Goal: Submit feedback/report problem: Leave review/rating

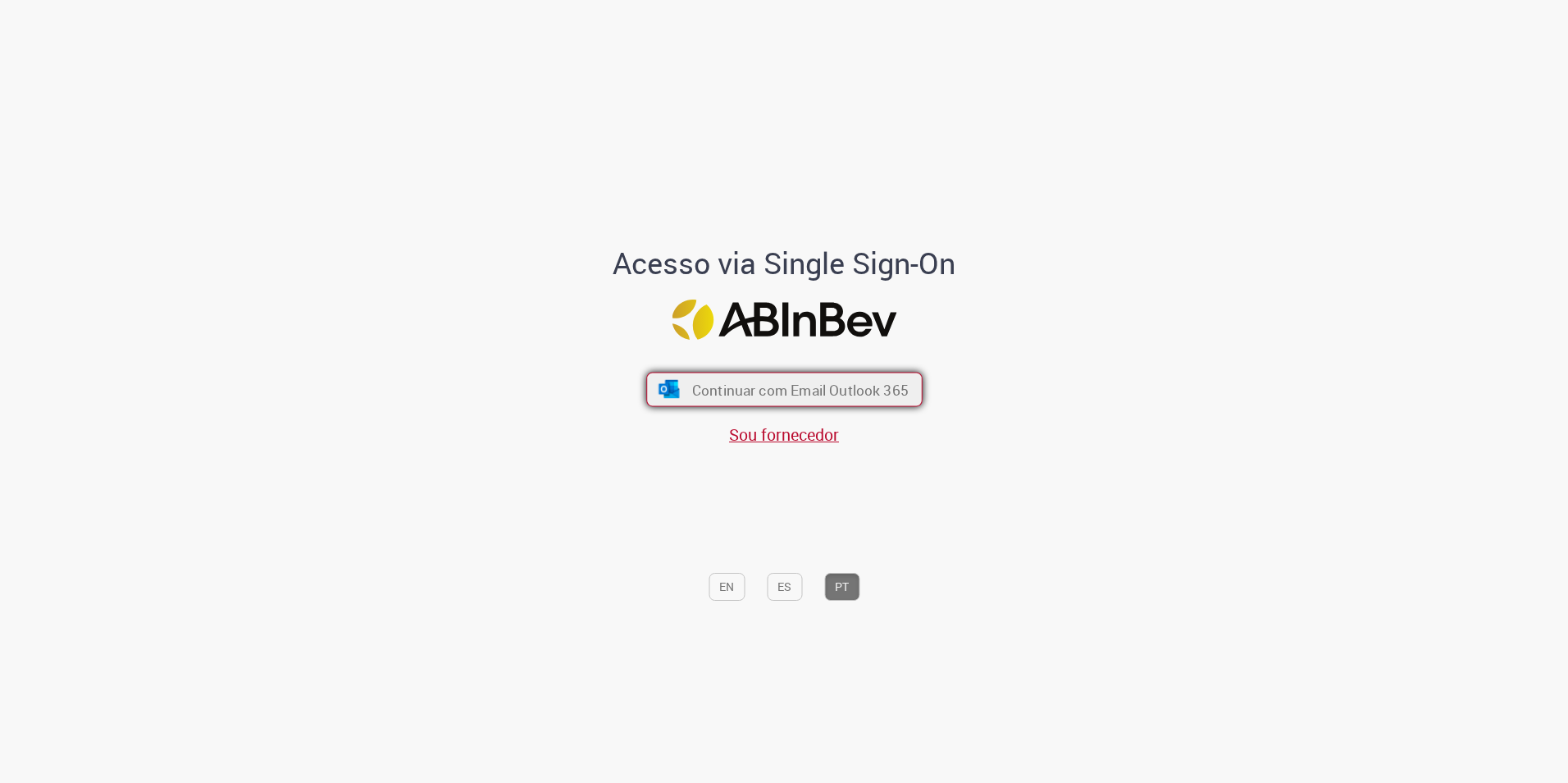
click at [873, 373] on button "Continuar com Email Outlook 365" at bounding box center [784, 389] width 276 height 34
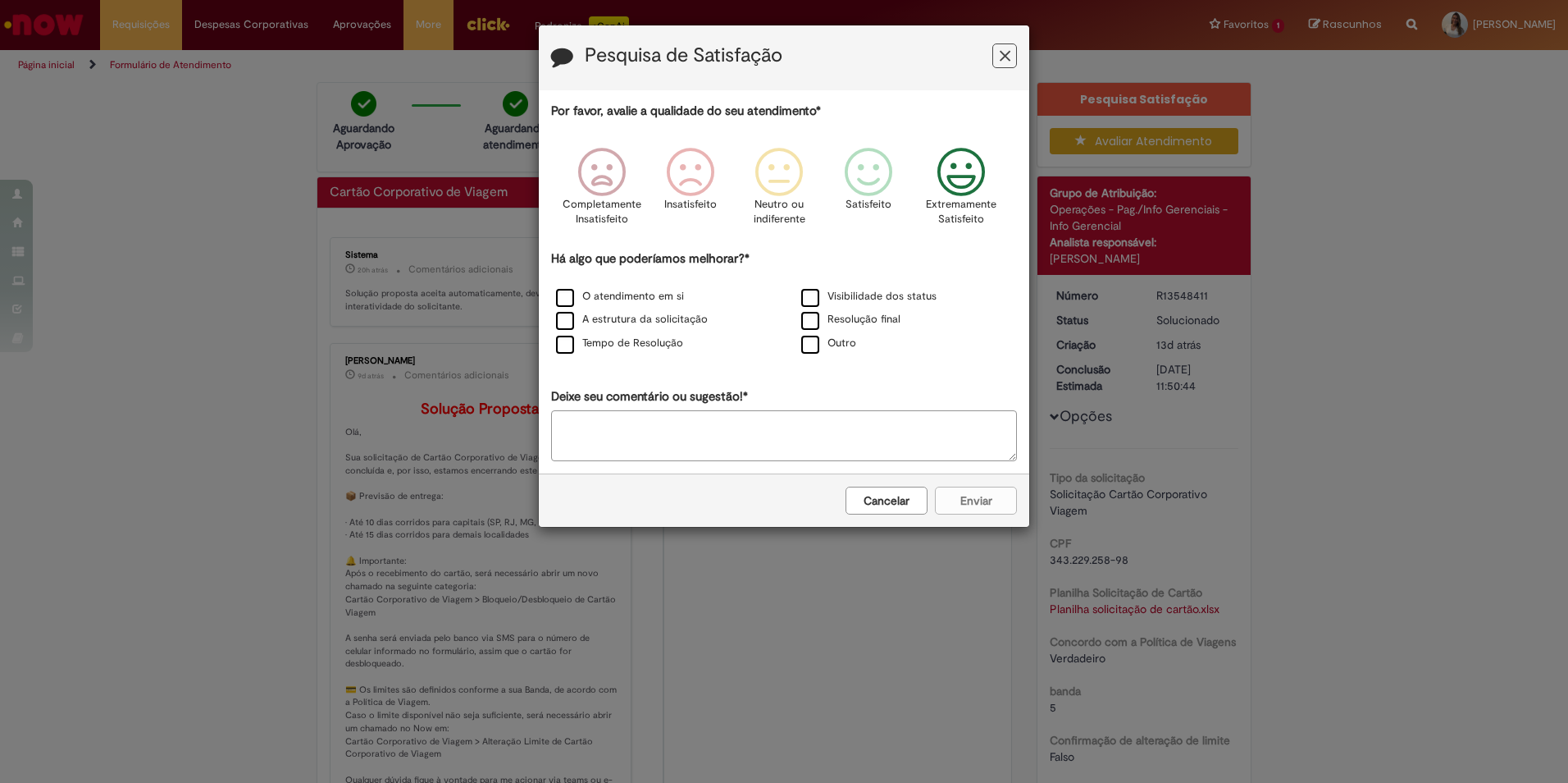
click at [951, 180] on icon "Feedback" at bounding box center [961, 173] width 62 height 50
click at [562, 286] on div "O atendimento em si" at bounding box center [661, 297] width 245 height 24
drag, startPoint x: 573, startPoint y: 343, endPoint x: 584, endPoint y: 344, distance: 11.0
click at [573, 343] on label "Tempo de Resolução" at bounding box center [620, 344] width 127 height 15
click at [984, 503] on button "Enviar" at bounding box center [976, 500] width 82 height 28
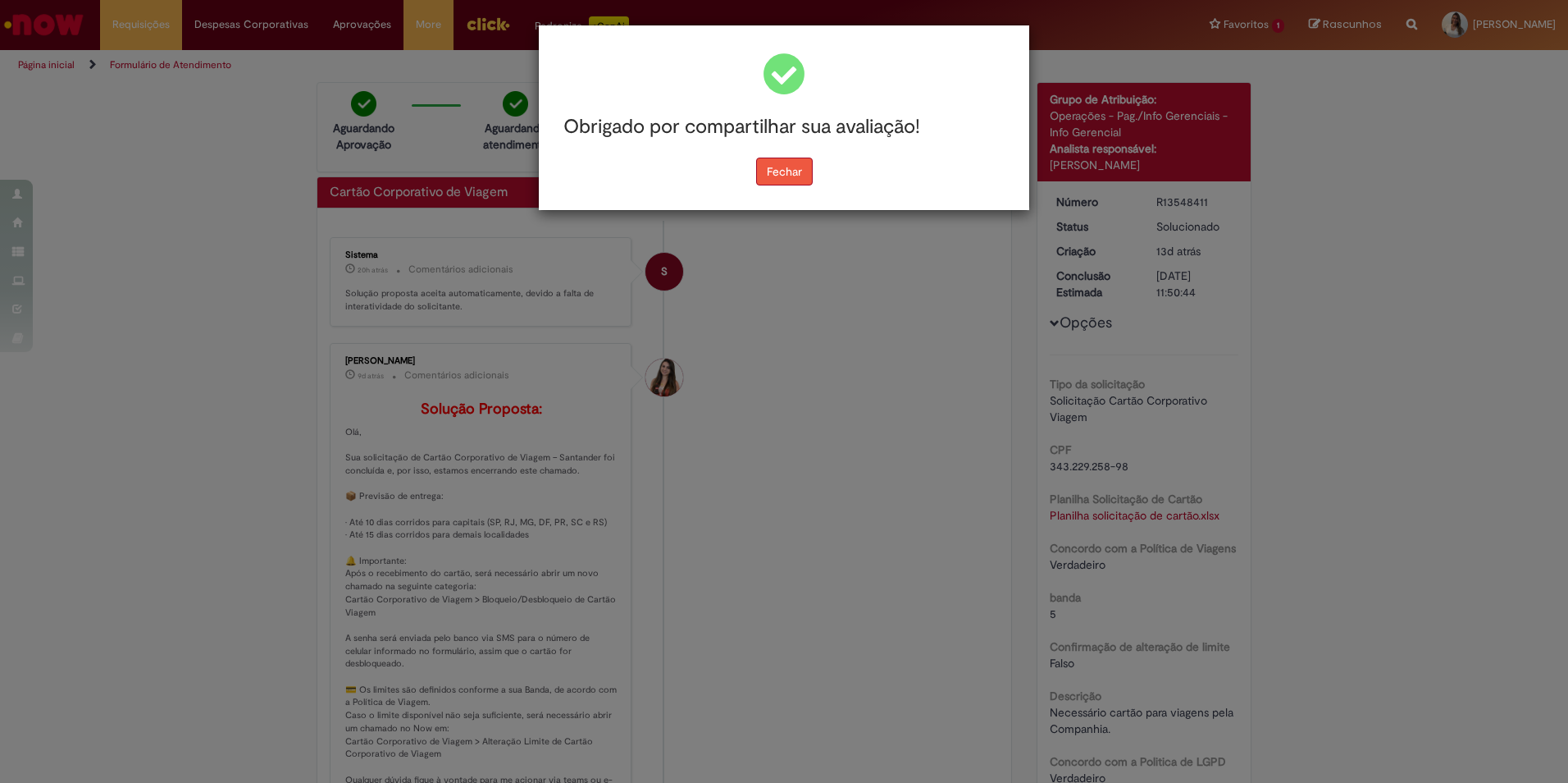
click at [762, 174] on button "Fechar" at bounding box center [784, 171] width 56 height 28
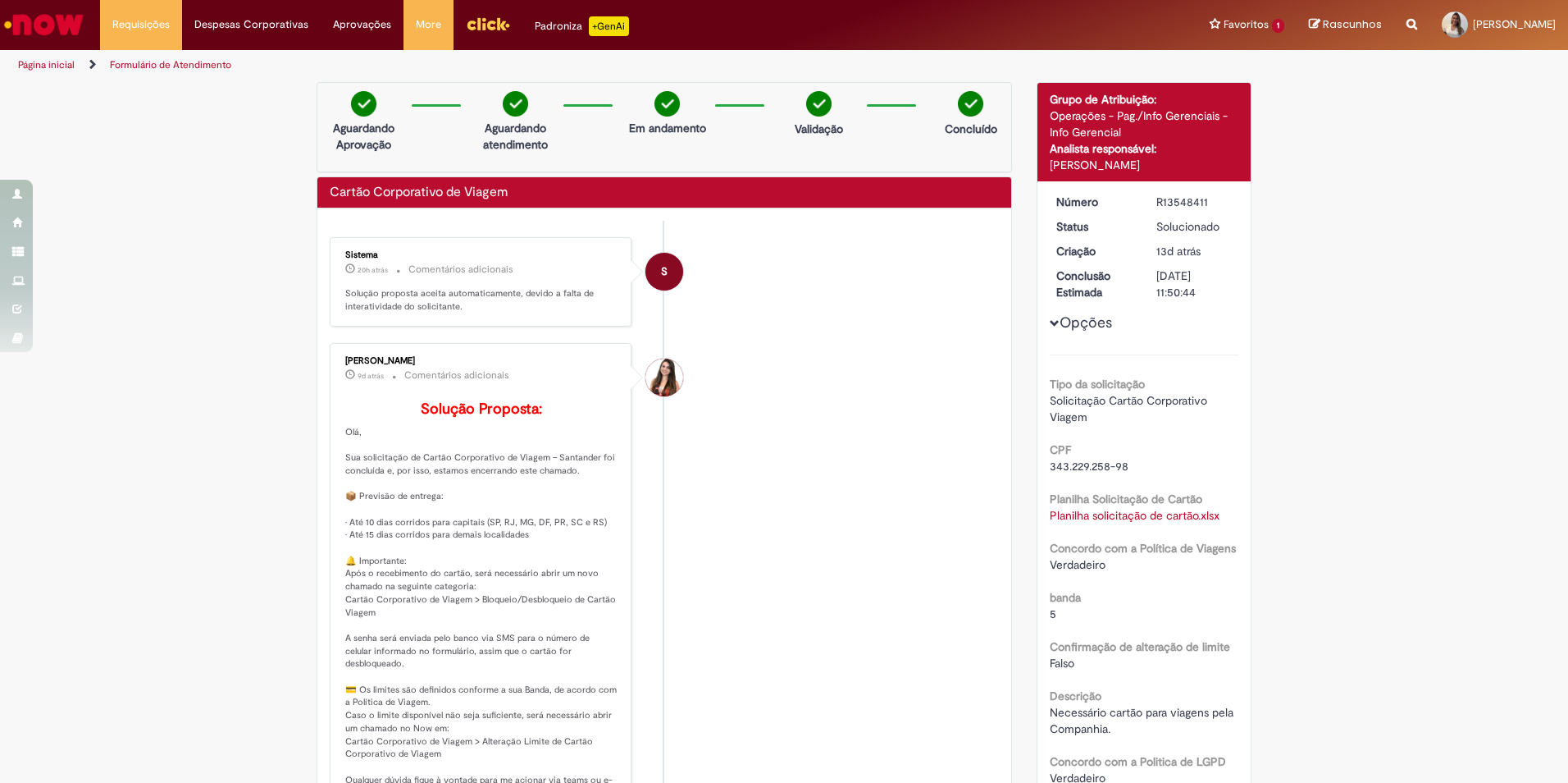
scroll to position [164, 0]
